Goal: Information Seeking & Learning: Find specific fact

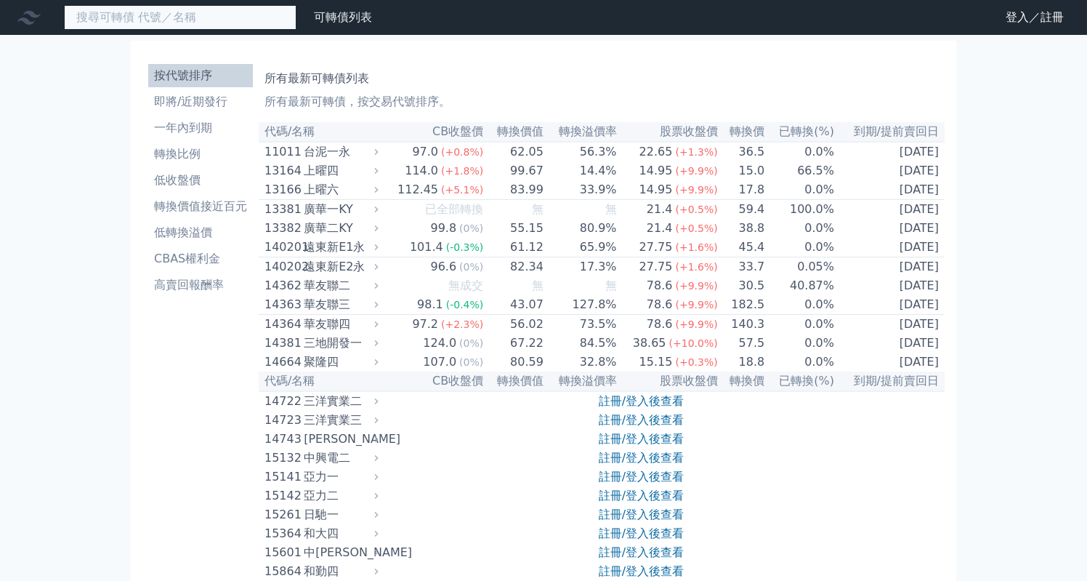
click at [199, 23] on input at bounding box center [180, 17] width 233 height 25
type input "3605"
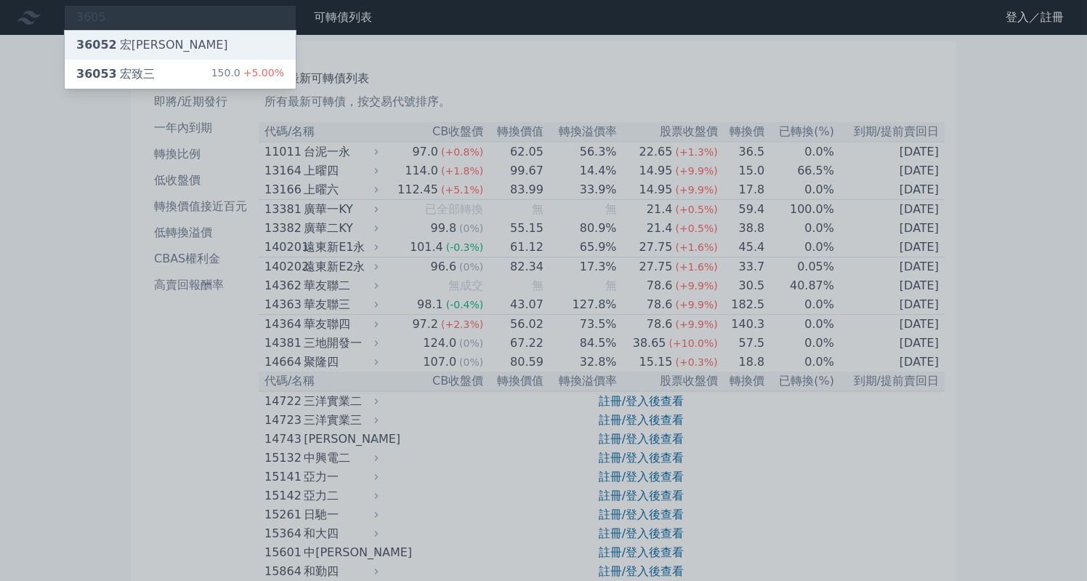
click at [217, 46] on div "36052 宏[PERSON_NAME]" at bounding box center [180, 45] width 231 height 29
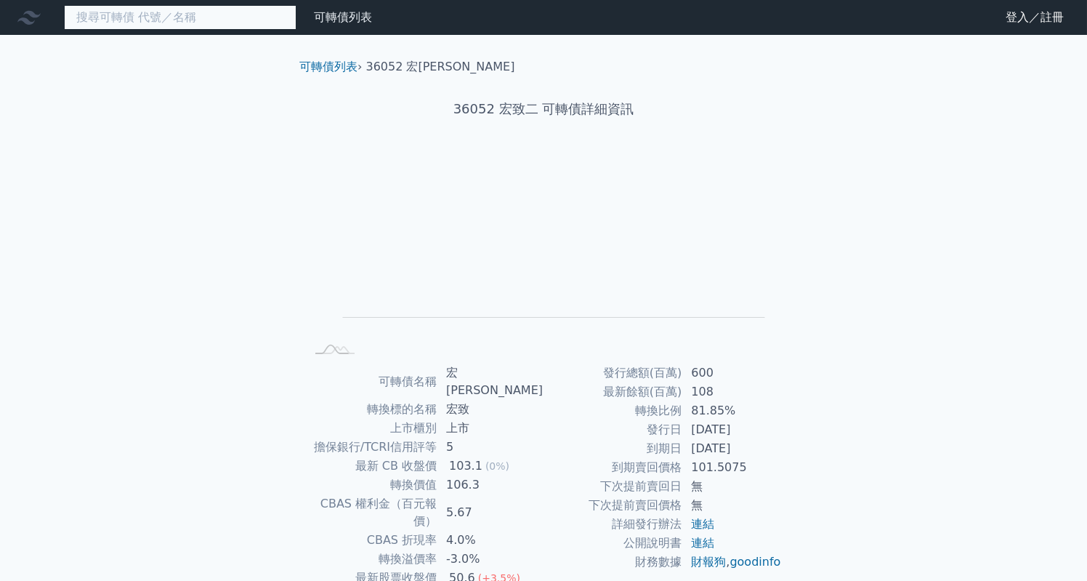
click at [204, 17] on input at bounding box center [180, 17] width 233 height 25
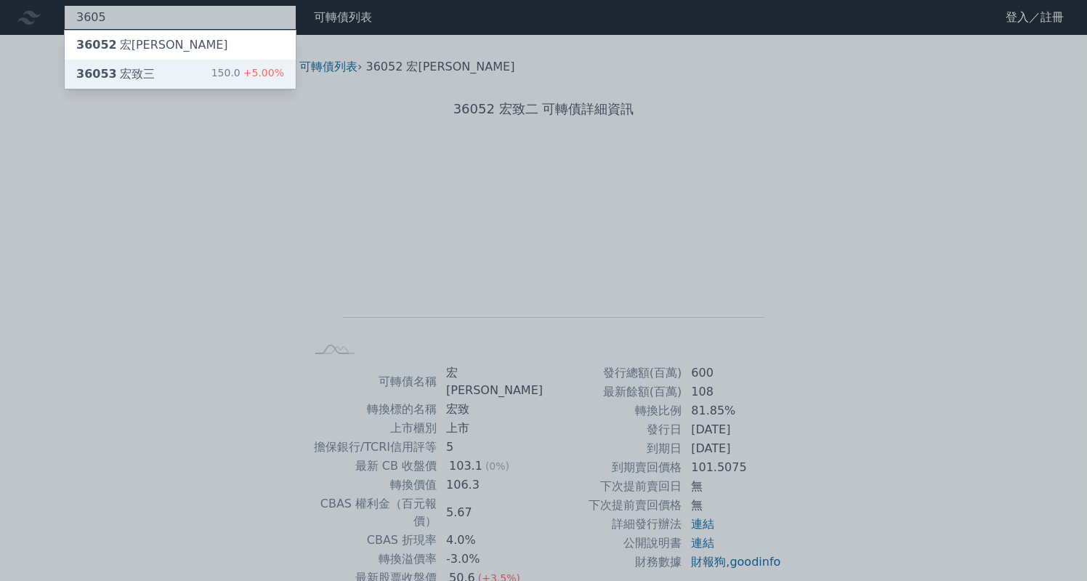
type input "3605"
click at [147, 81] on div "36053 [PERSON_NAME]" at bounding box center [115, 73] width 78 height 17
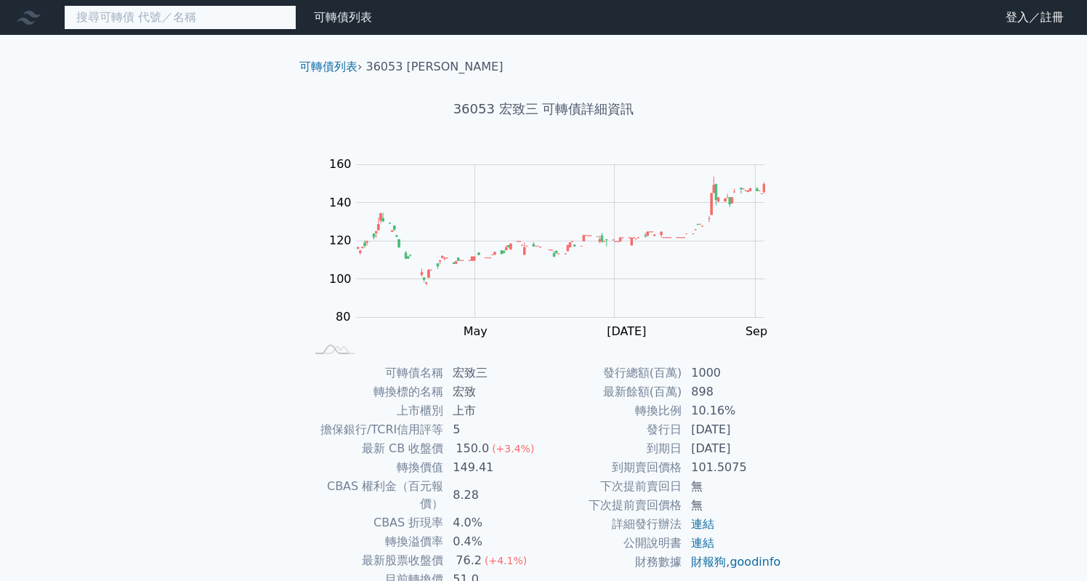
click at [197, 28] on input at bounding box center [180, 17] width 233 height 25
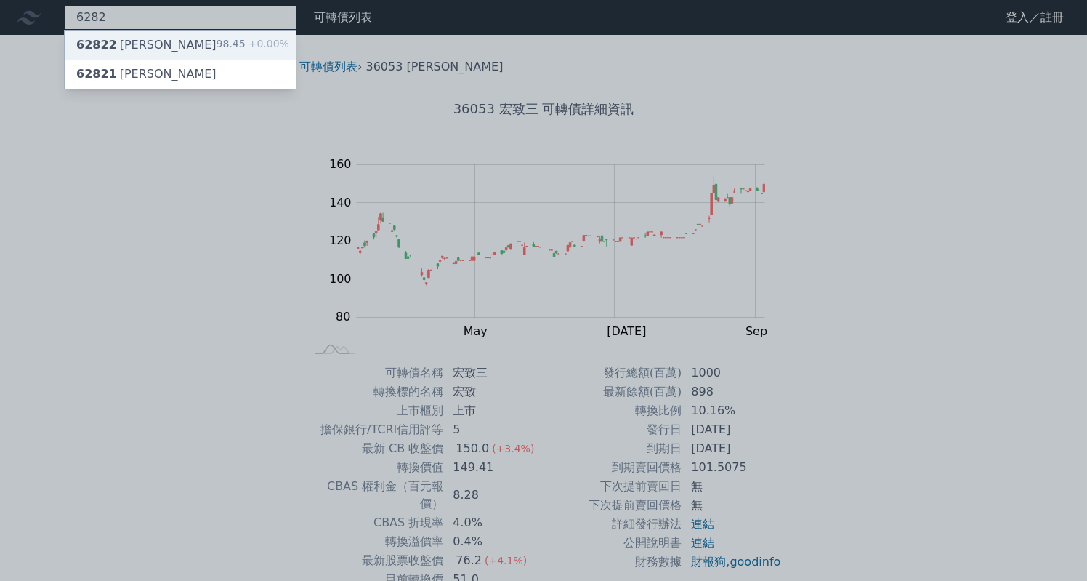
type input "6282"
click at [195, 36] on div "62822 [PERSON_NAME] 98.45 +0.00%" at bounding box center [180, 45] width 231 height 29
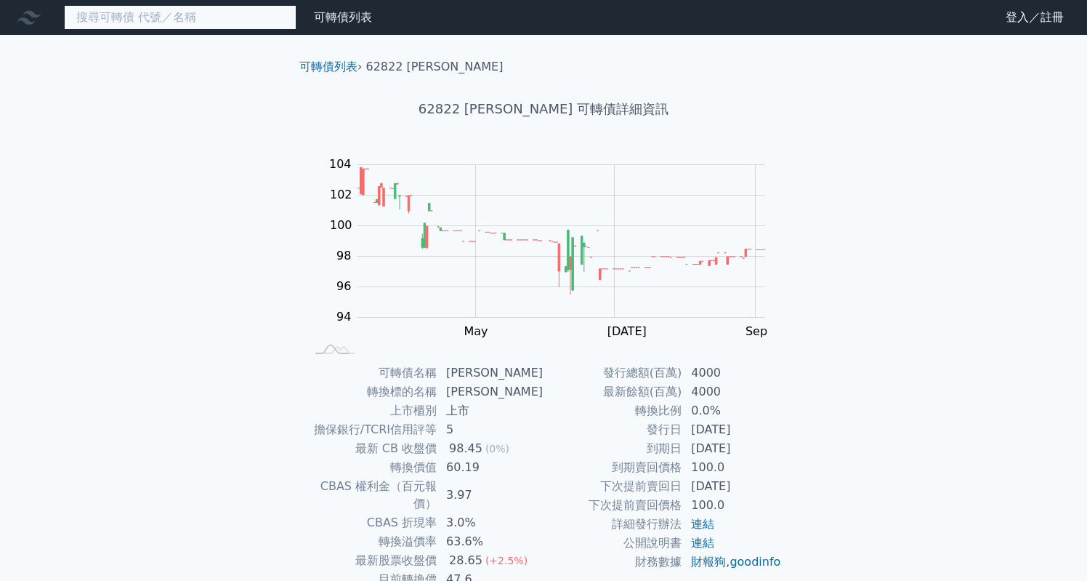
click at [189, 13] on input at bounding box center [180, 17] width 233 height 25
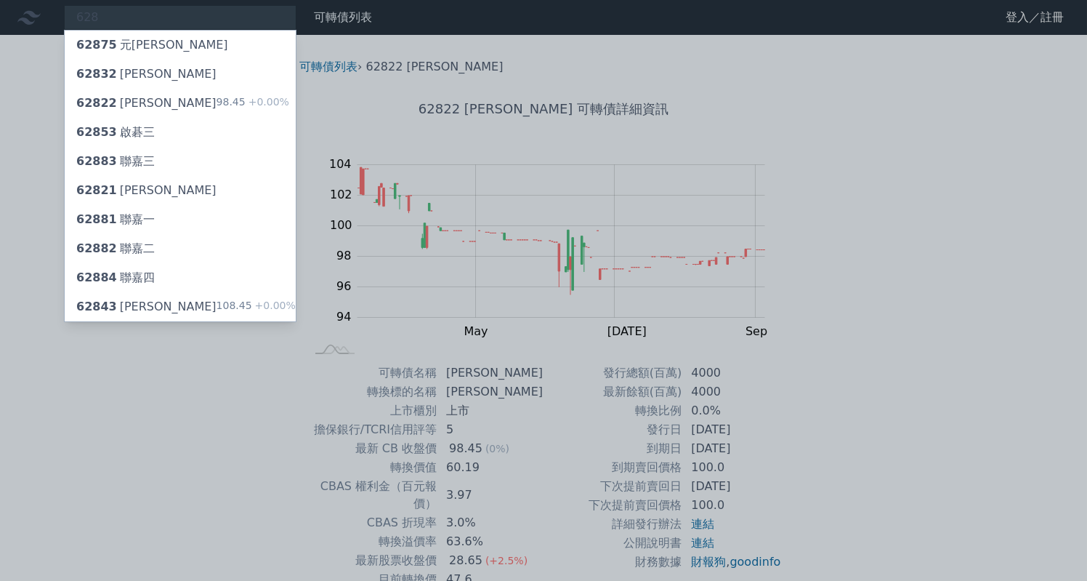
click at [278, 443] on div at bounding box center [543, 290] width 1087 height 581
click at [153, 9] on div "628 62875 元隆五 62832 [PERSON_NAME] 62822 [PERSON_NAME] 98.45 +0.00% 62853 啟碁三 62…" at bounding box center [180, 17] width 233 height 25
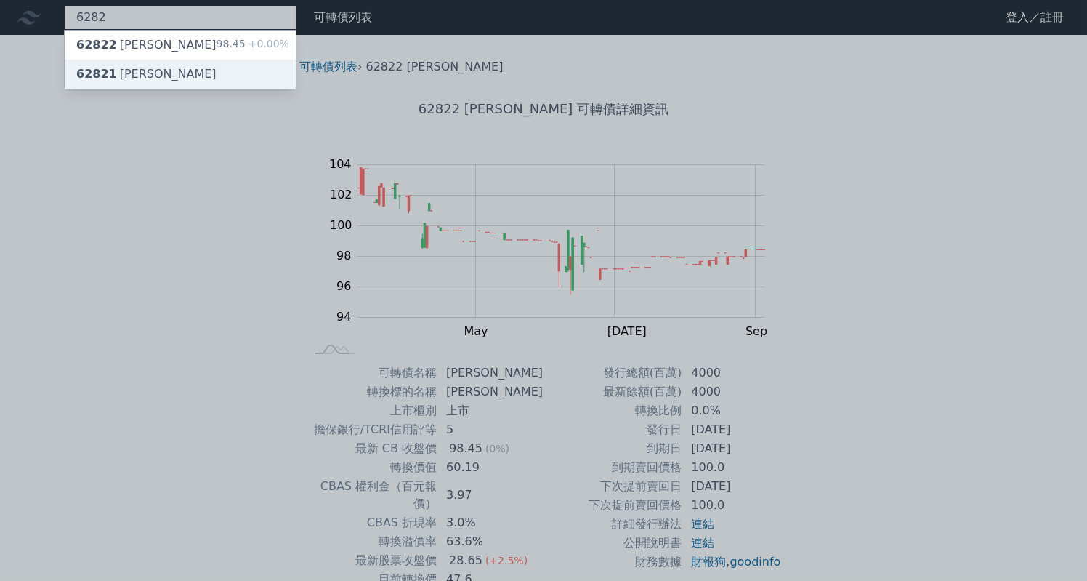
type input "6282"
click at [140, 81] on div "62821 [PERSON_NAME]" at bounding box center [146, 73] width 140 height 17
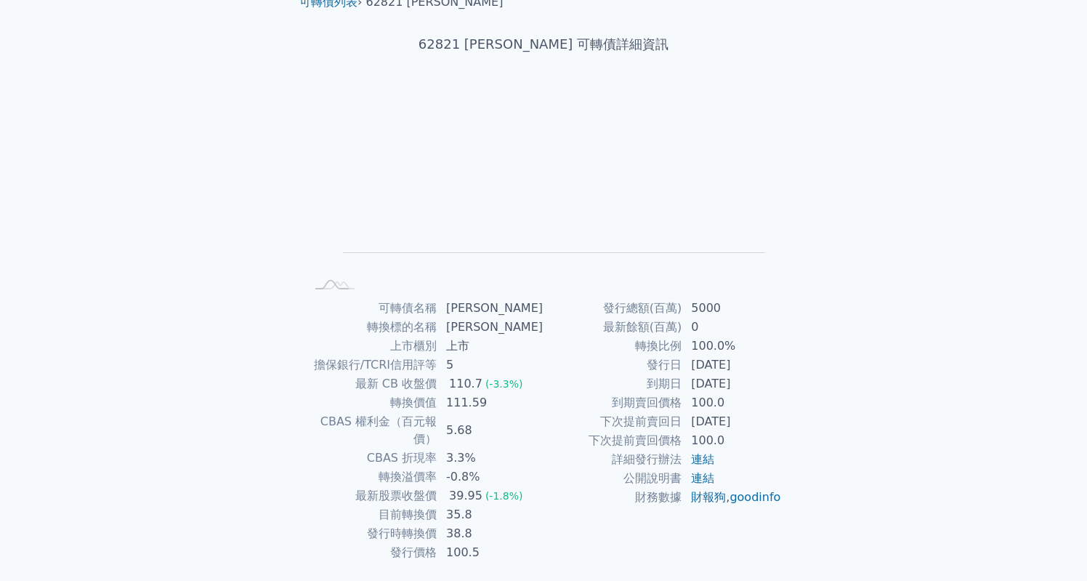
scroll to position [68, 0]
